Goal: Obtain resource: Obtain resource

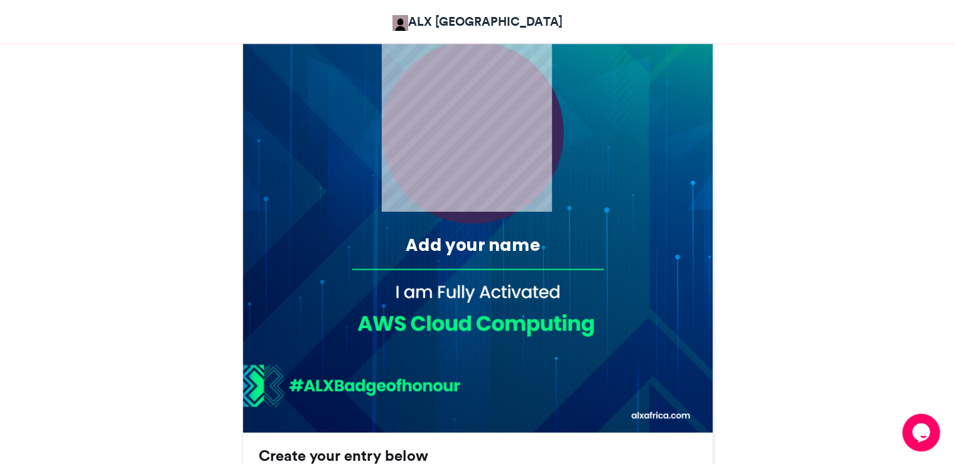
scroll to position [442, 0]
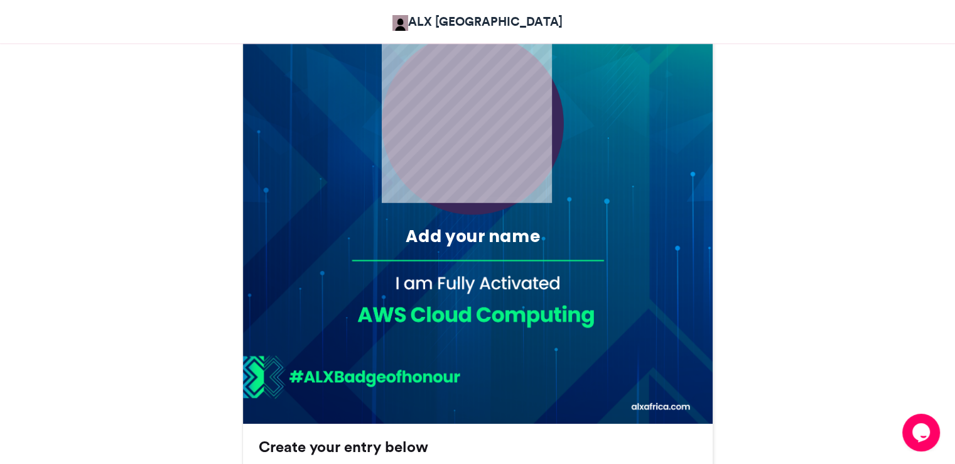
click at [417, 239] on div "Add your name" at bounding box center [472, 236] width 223 height 23
click at [445, 238] on div "Add your name" at bounding box center [472, 236] width 223 height 23
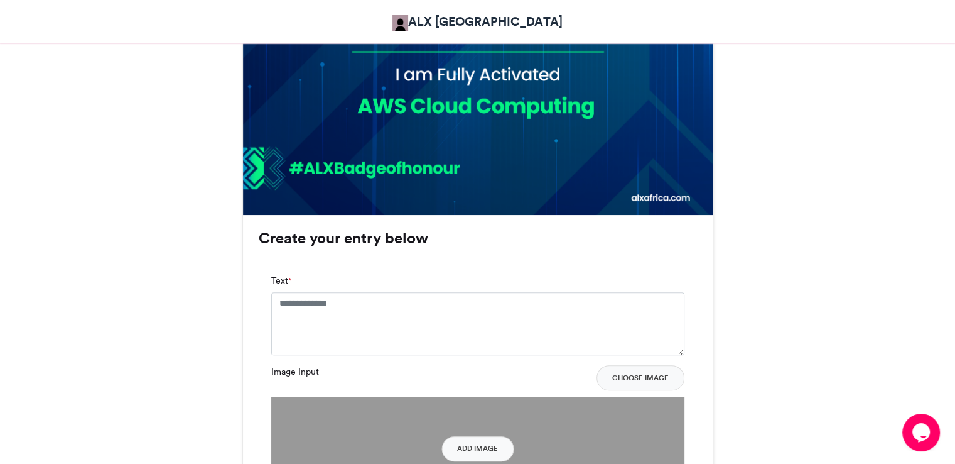
scroll to position [651, 0]
click at [302, 308] on textarea "Text *" at bounding box center [477, 322] width 413 height 63
type textarea "**********"
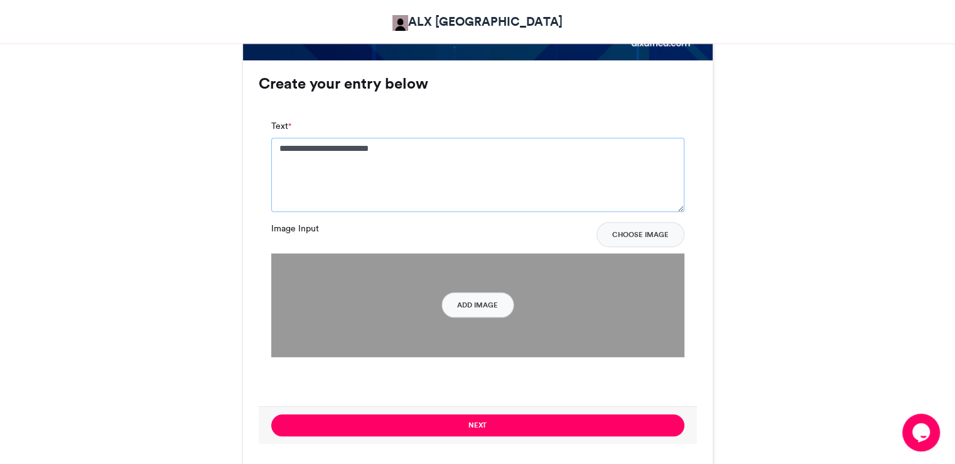
scroll to position [809, 0]
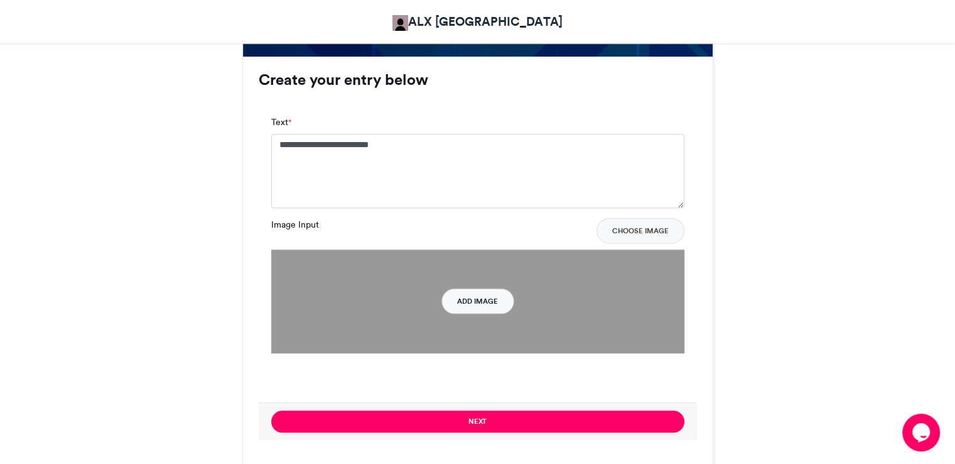
click at [484, 312] on button "Add Image" at bounding box center [478, 300] width 72 height 25
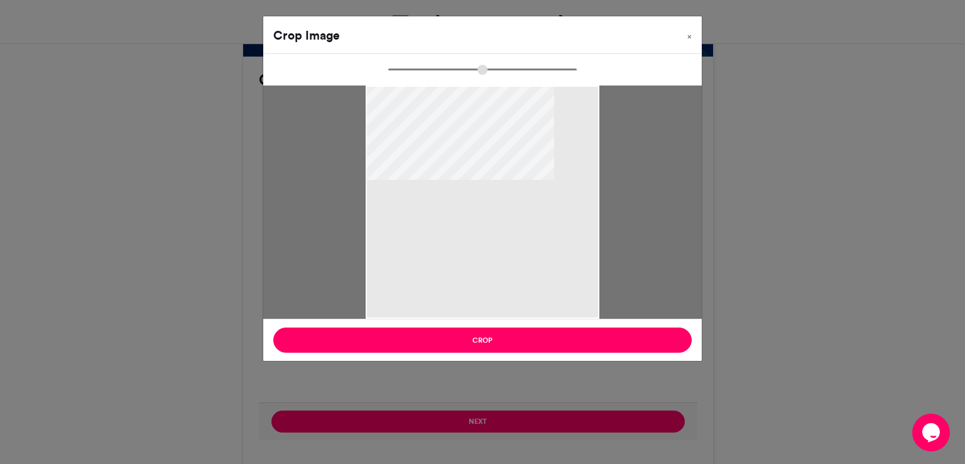
type input "******"
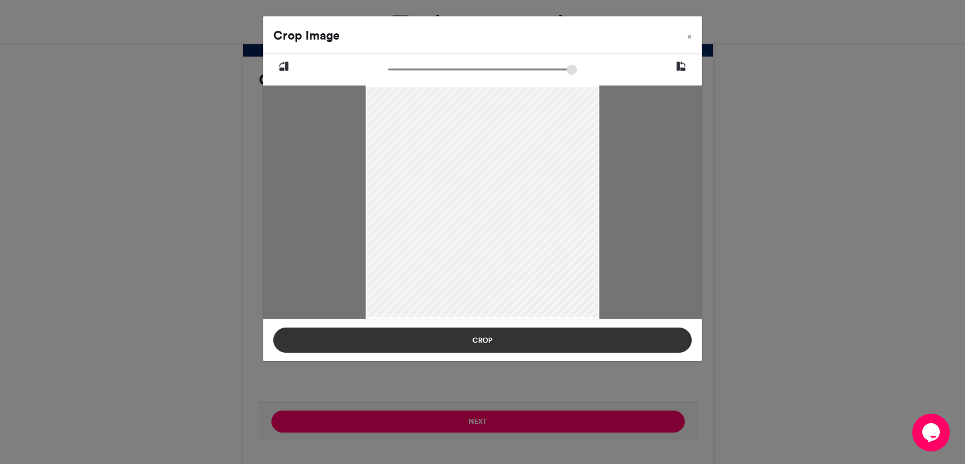
click at [501, 345] on button "Crop" at bounding box center [482, 339] width 418 height 25
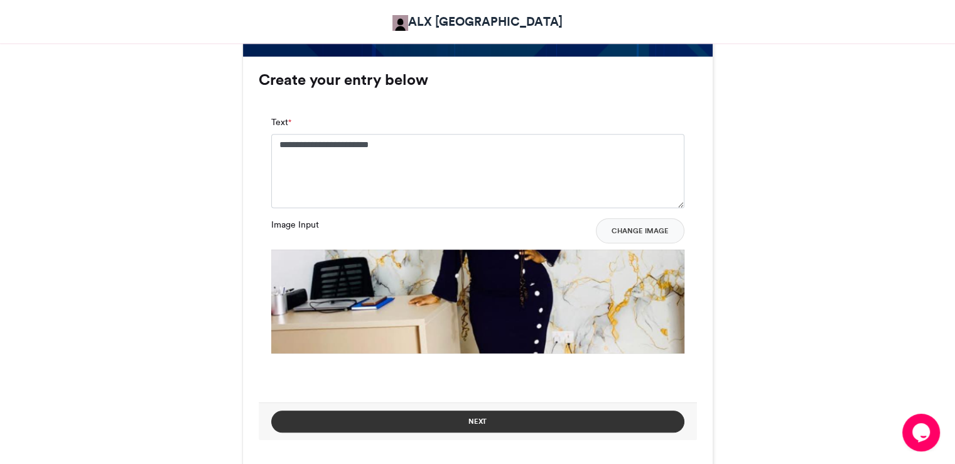
click at [529, 422] on button "Next" at bounding box center [477, 421] width 413 height 22
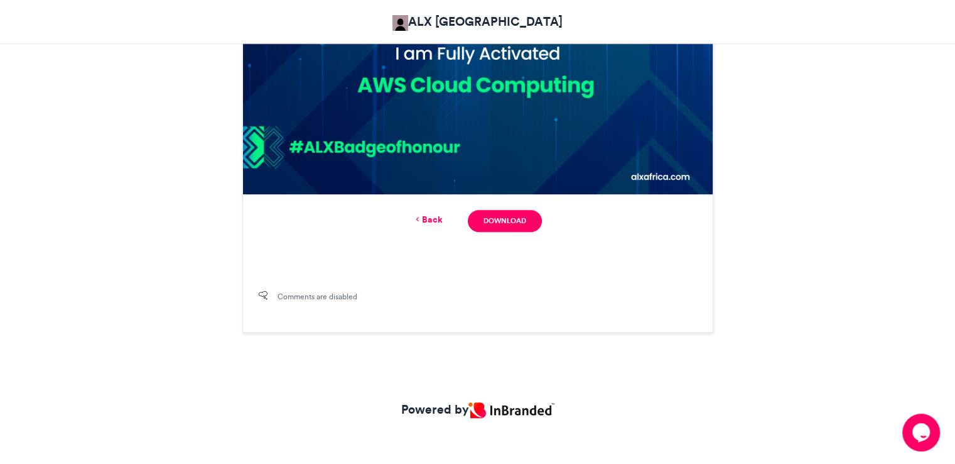
scroll to position [677, 0]
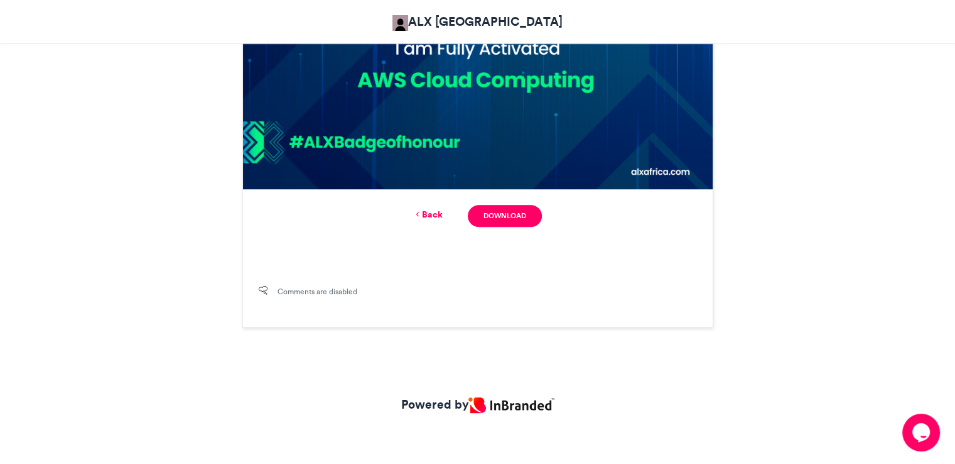
click at [426, 217] on link "Back" at bounding box center [428, 214] width 30 height 13
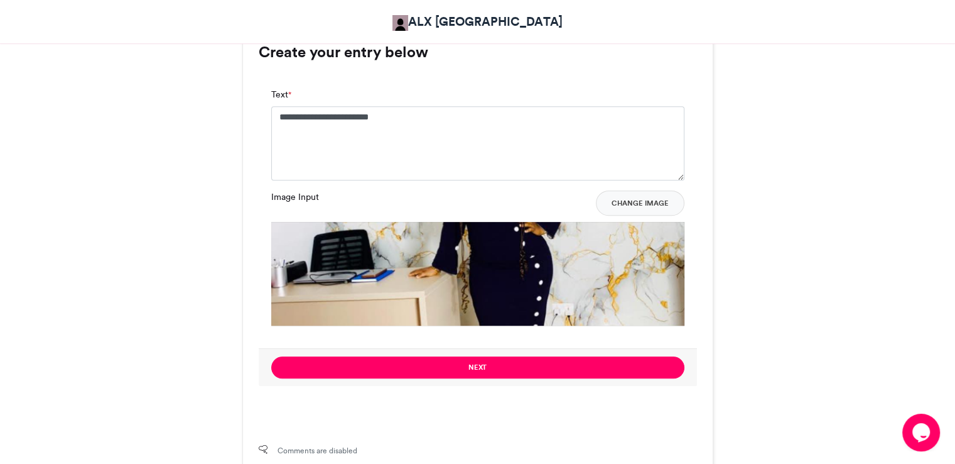
scroll to position [835, 0]
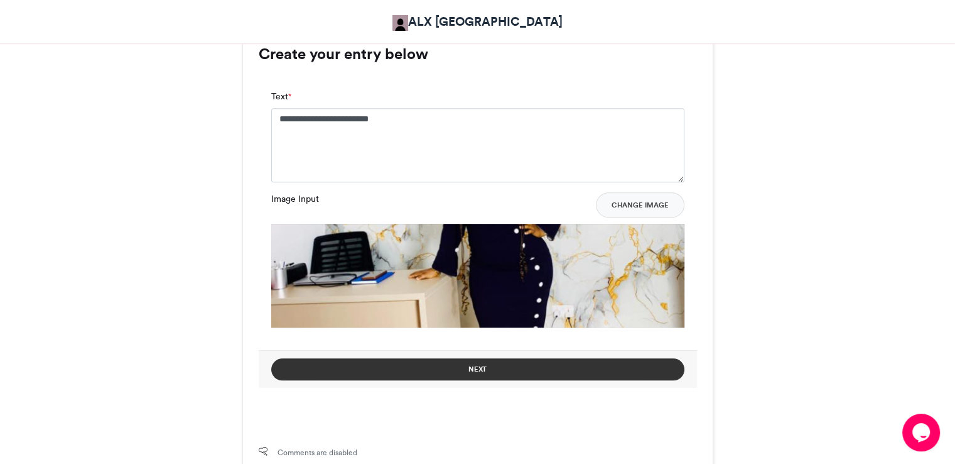
click at [507, 372] on button "Next" at bounding box center [477, 369] width 413 height 22
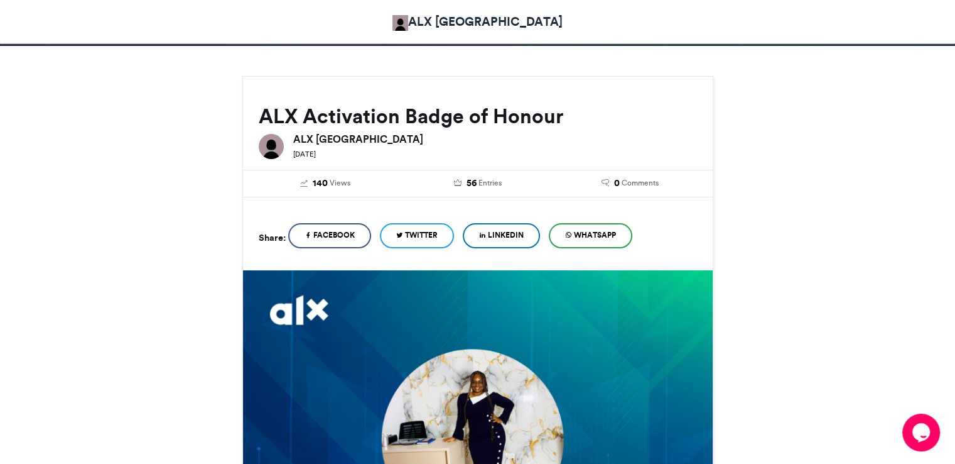
scroll to position [158, 0]
